Goal: Check status: Check status

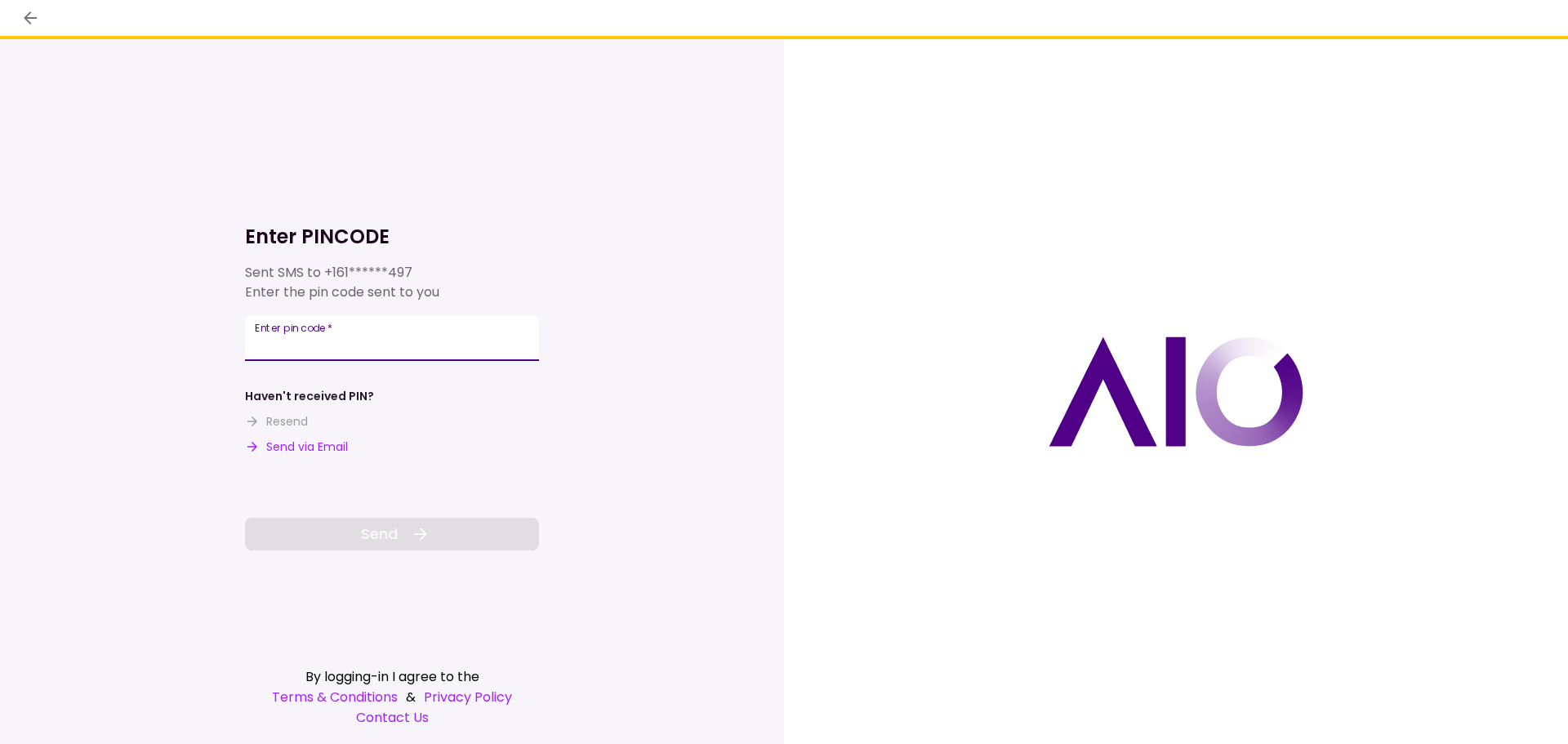
click at [331, 339] on input "Enter pin code   *" at bounding box center [392, 338] width 294 height 46
type input "******"
click at [400, 526] on button "Send" at bounding box center [392, 534] width 294 height 33
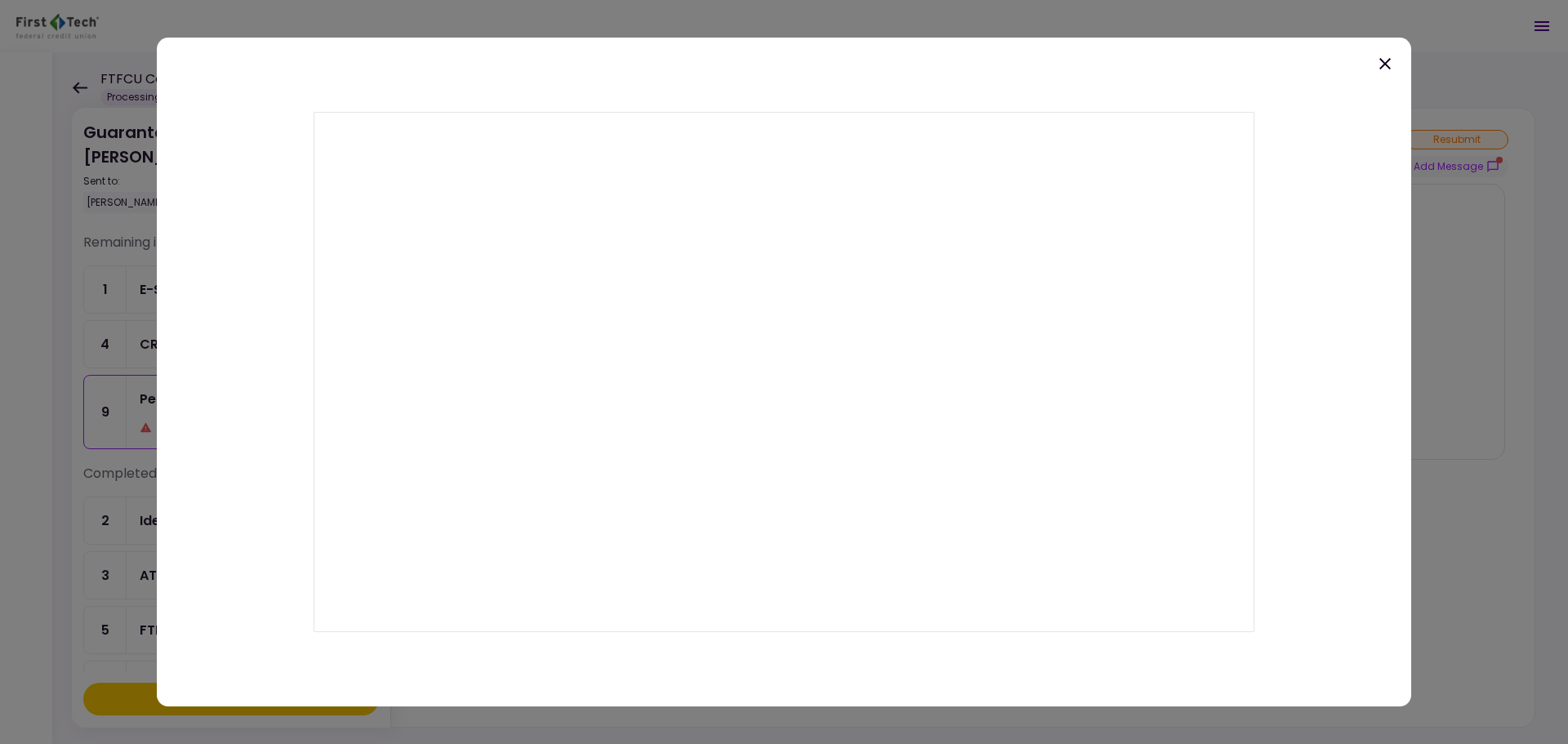
scroll to position [290, 0]
click at [1384, 63] on icon at bounding box center [1385, 64] width 11 height 11
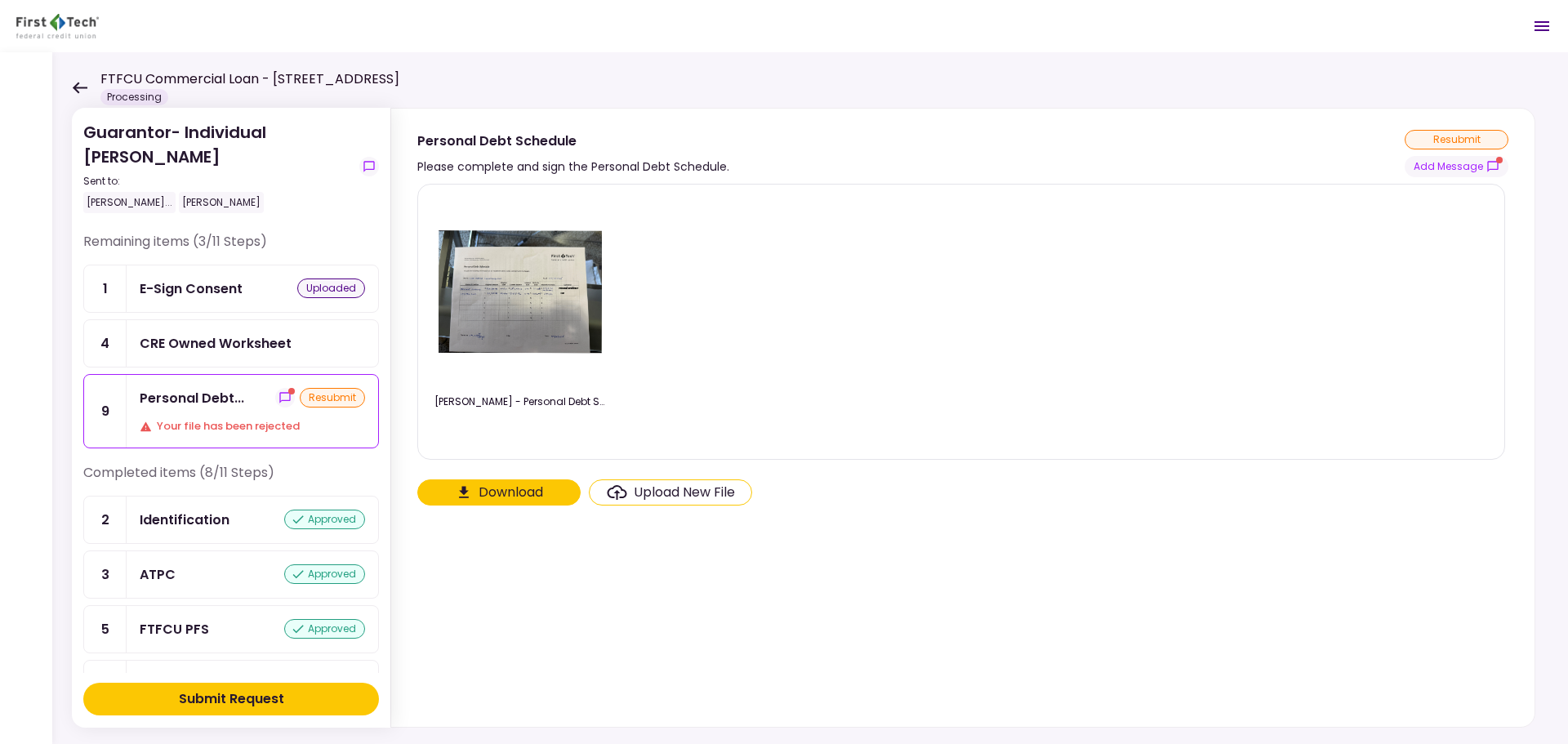
scroll to position [0, 0]
click at [80, 83] on icon at bounding box center [79, 87] width 15 height 12
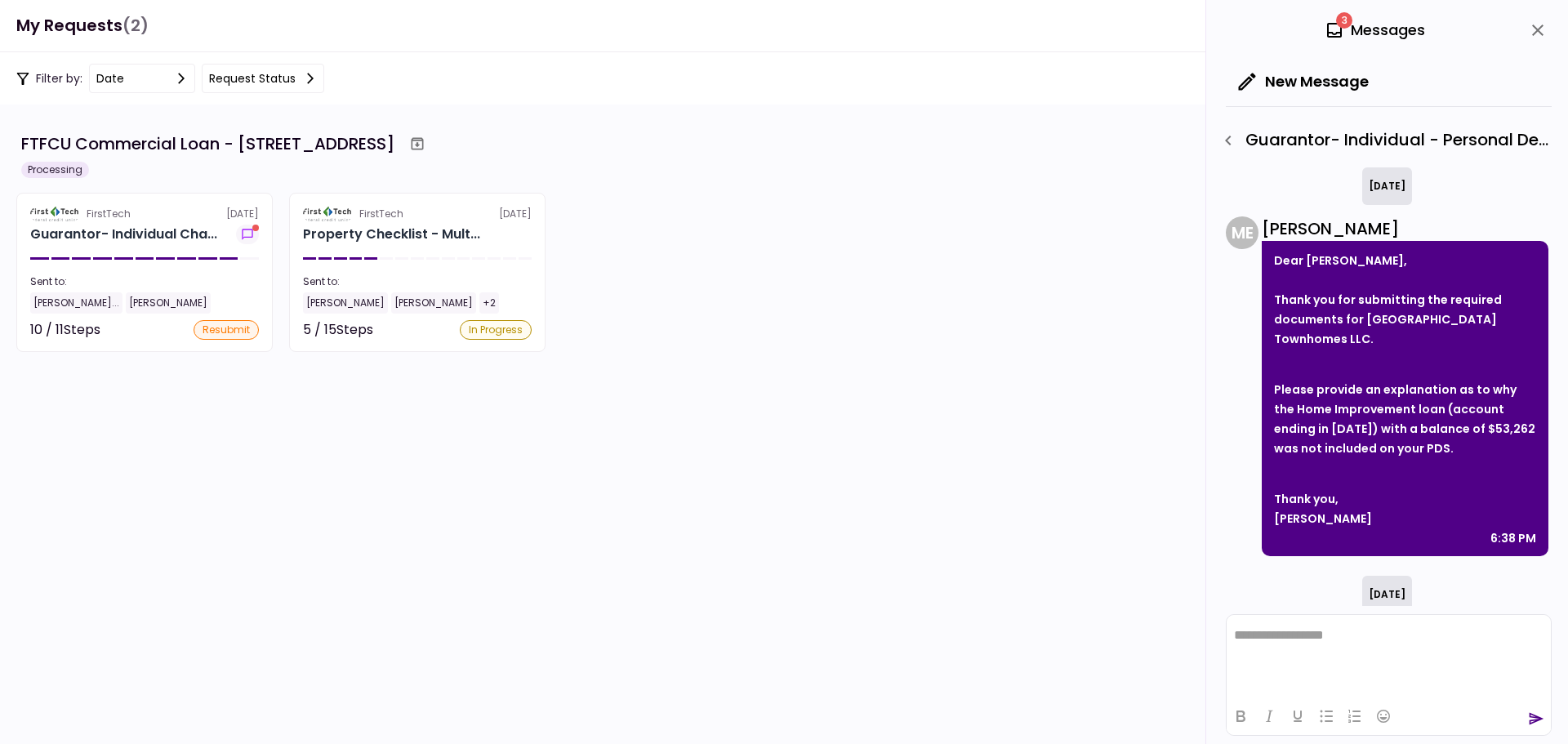
scroll to position [211, 0]
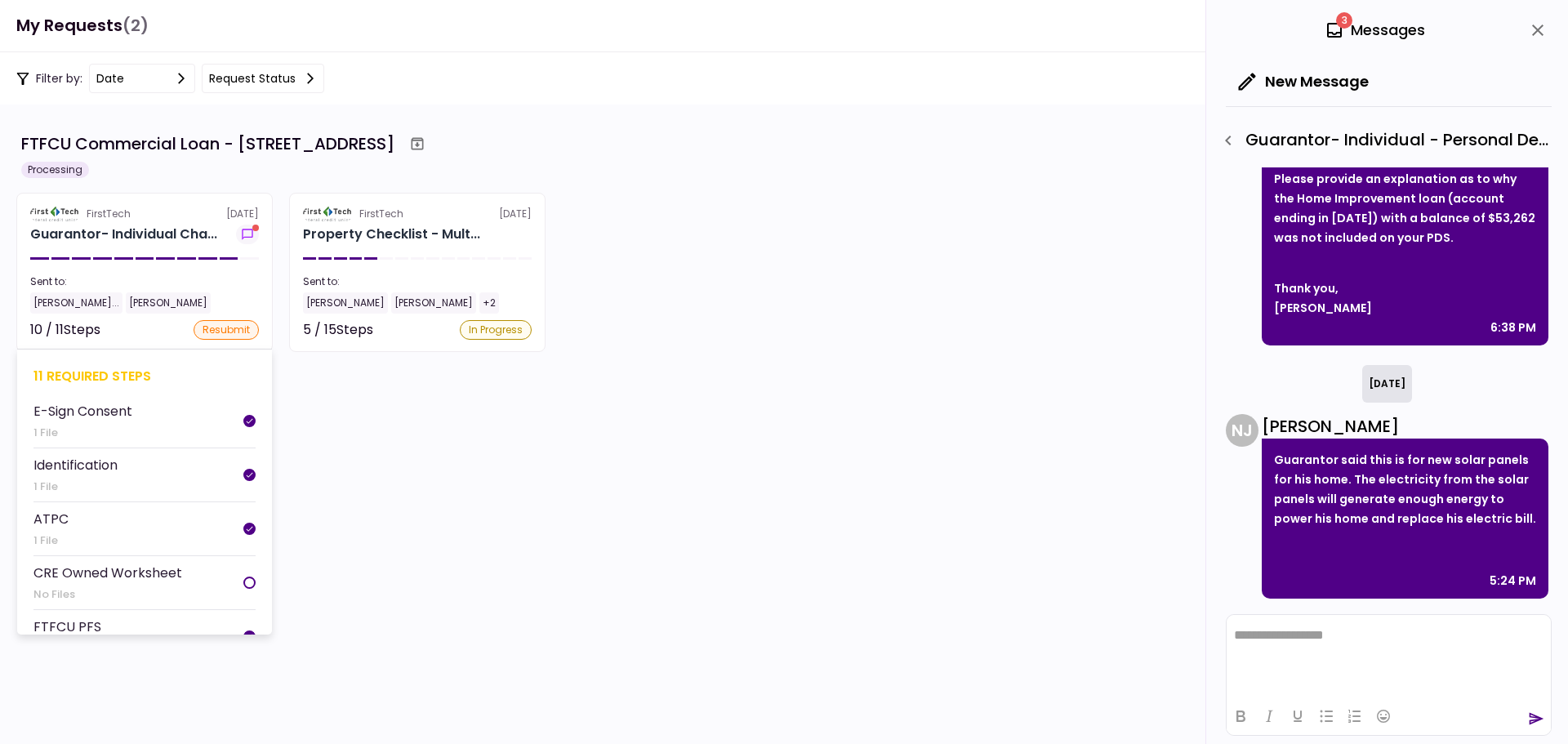
click at [169, 246] on section "FirstTech [DATE] Guarantor- Individual Cha... Sent to: [PERSON_NAME] Chintama..…" at bounding box center [145, 272] width 257 height 159
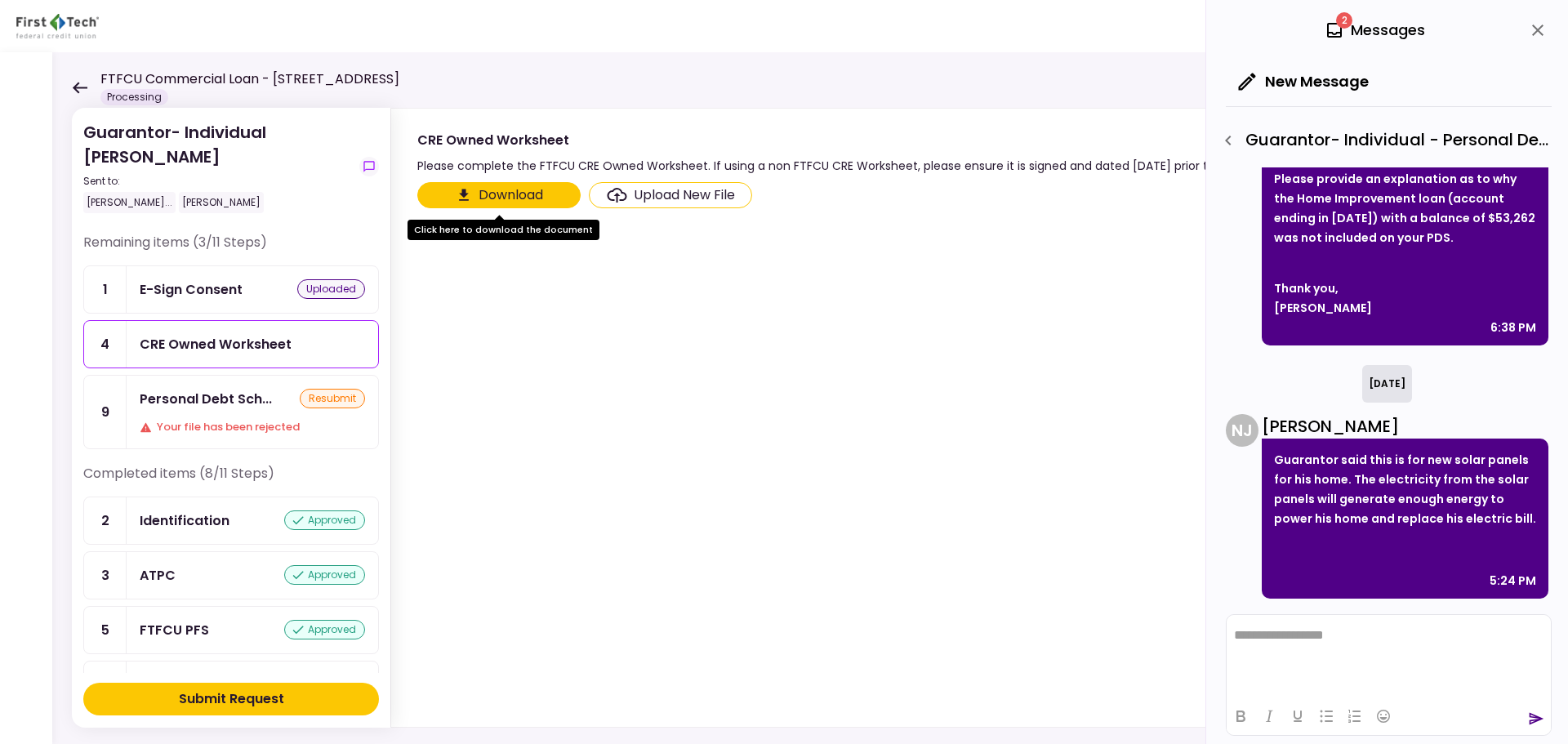
click at [75, 86] on icon at bounding box center [79, 87] width 14 height 11
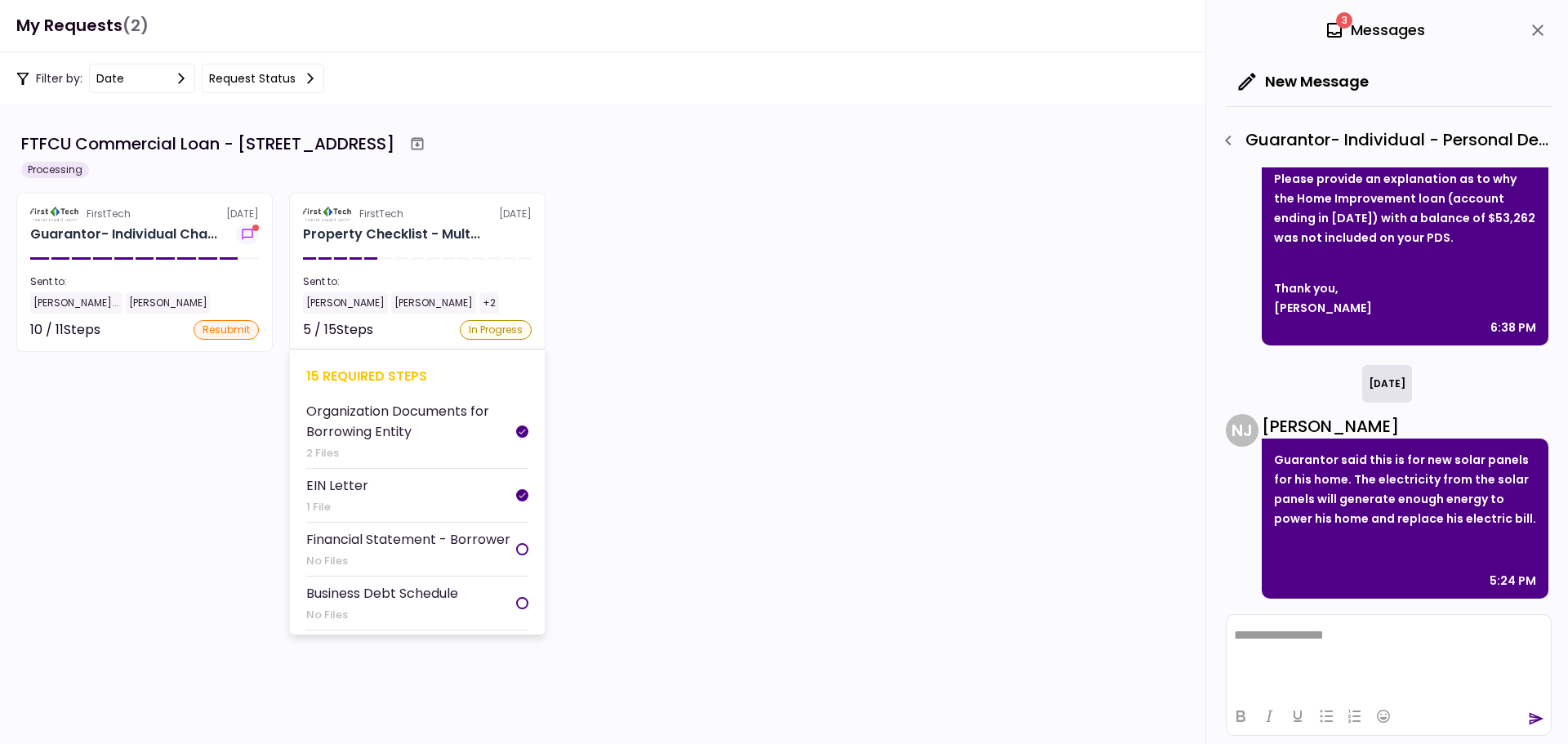
click at [470, 217] on div "FirstTech [DATE]" at bounding box center [417, 214] width 229 height 14
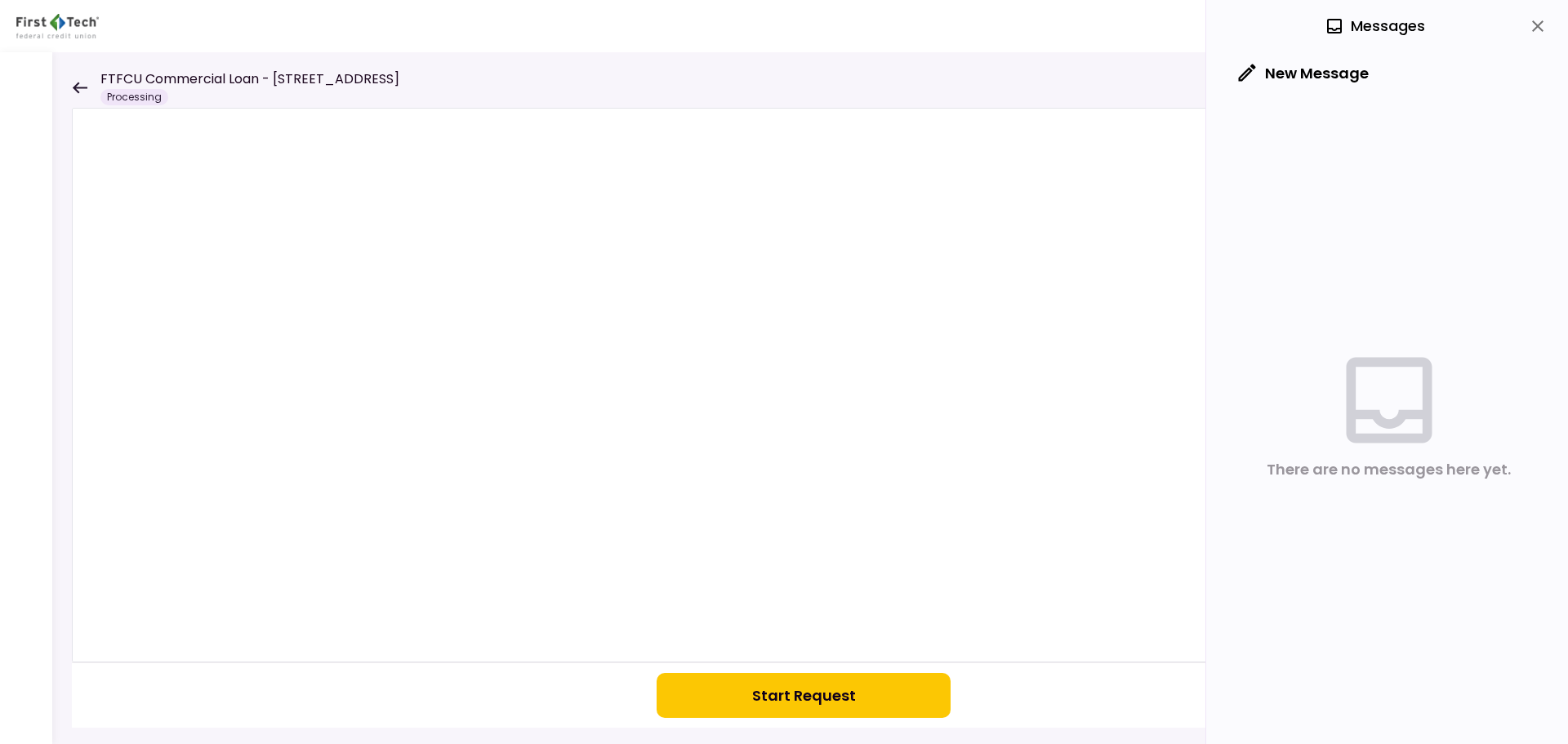
click at [76, 86] on icon at bounding box center [79, 87] width 14 height 11
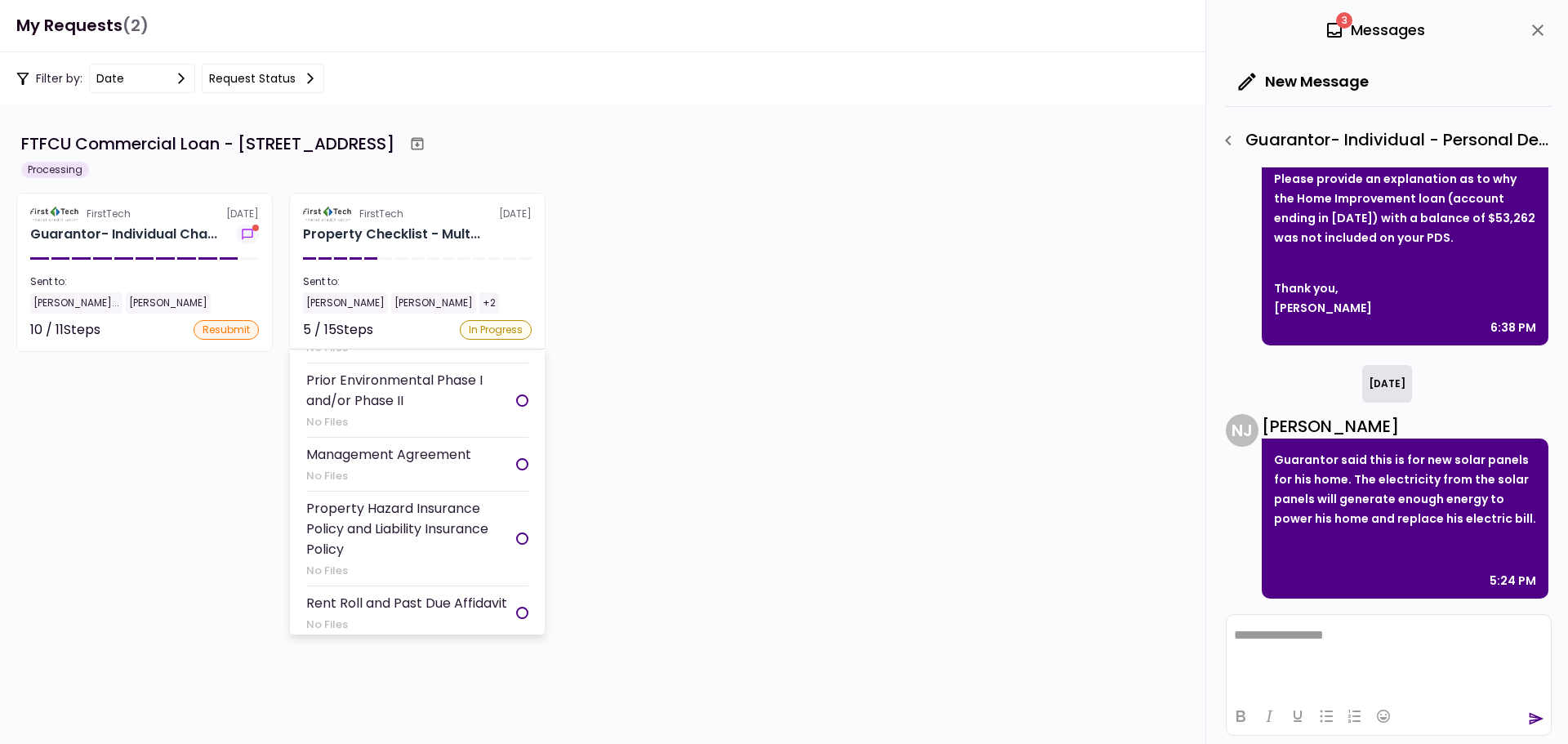
scroll to position [690, 0]
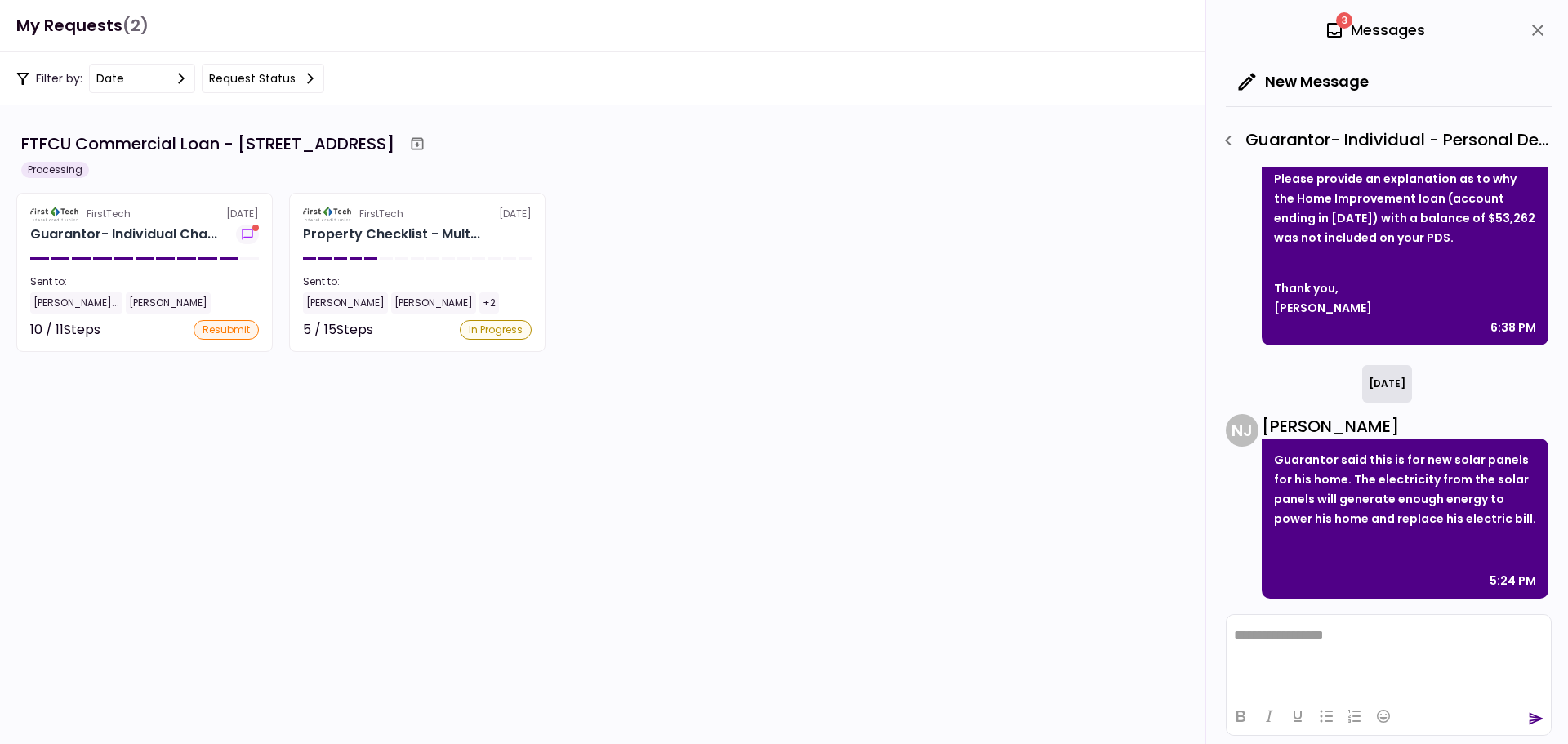
drag, startPoint x: 564, startPoint y: 527, endPoint x: 571, endPoint y: 384, distance: 143.2
click at [571, 395] on section "FTFCU Commercial Loan - 3105 Clairpoint Court Processing FirstTech [DATE] Guara…" at bounding box center [784, 424] width 1568 height 640
click at [571, 380] on section "FTFCU Commercial Loan - 3105 Clairpoint Court Processing FirstTech [DATE] Guara…" at bounding box center [784, 424] width 1568 height 640
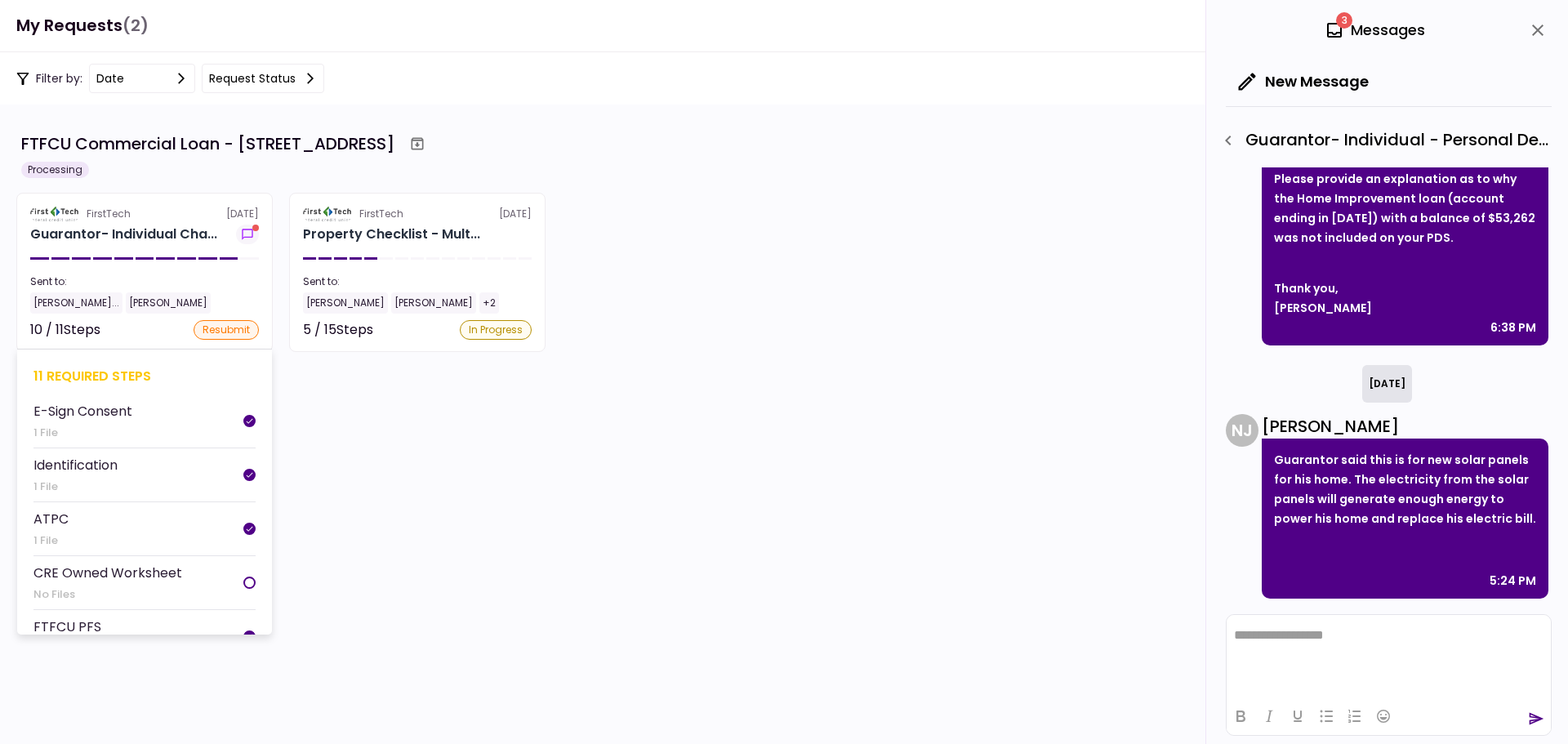
scroll to position [669, 0]
